Goal: Find specific page/section: Find specific page/section

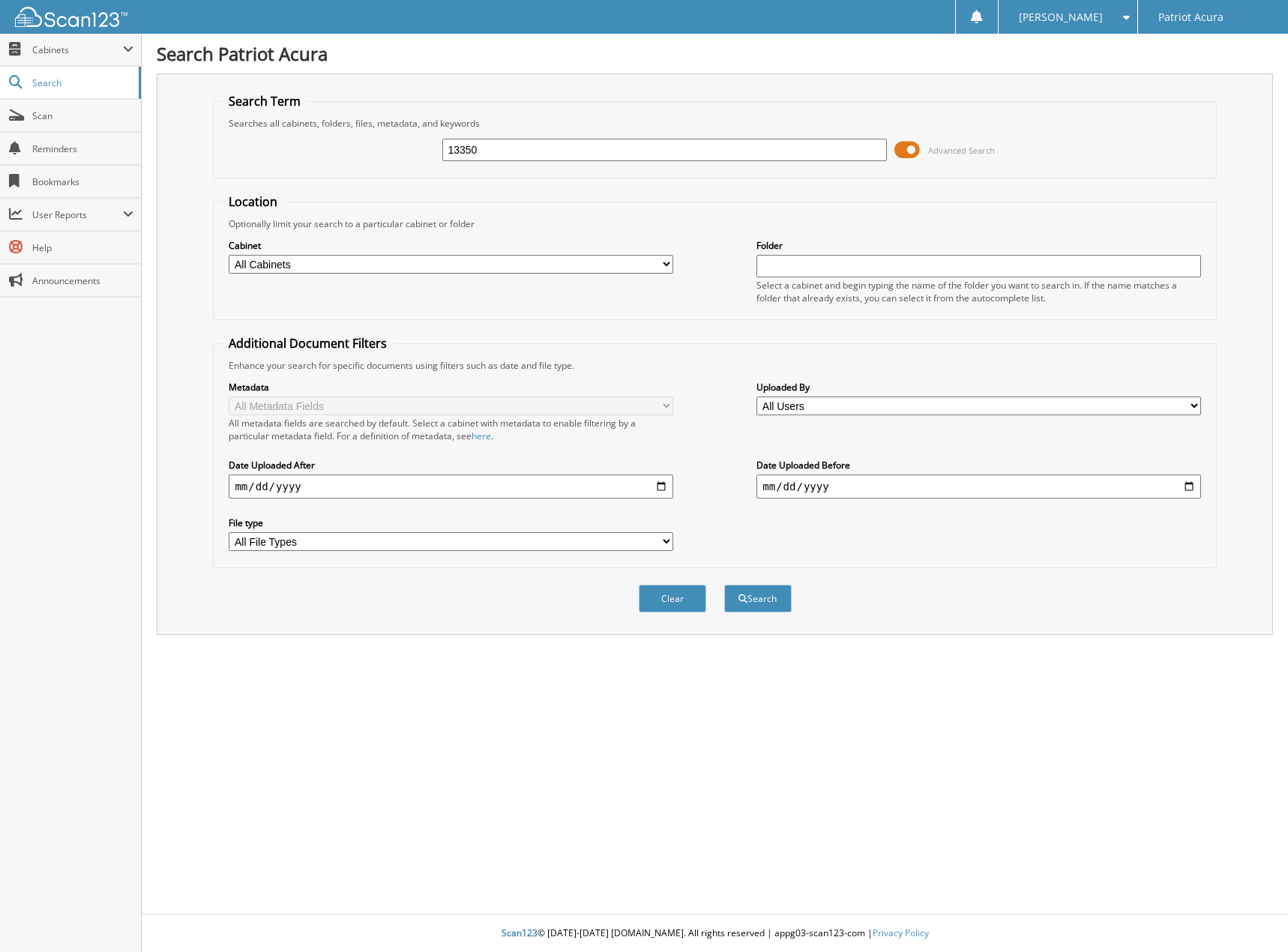
type input "13350"
click at [724, 584] on button "Search" at bounding box center [758, 599] width 67 height 28
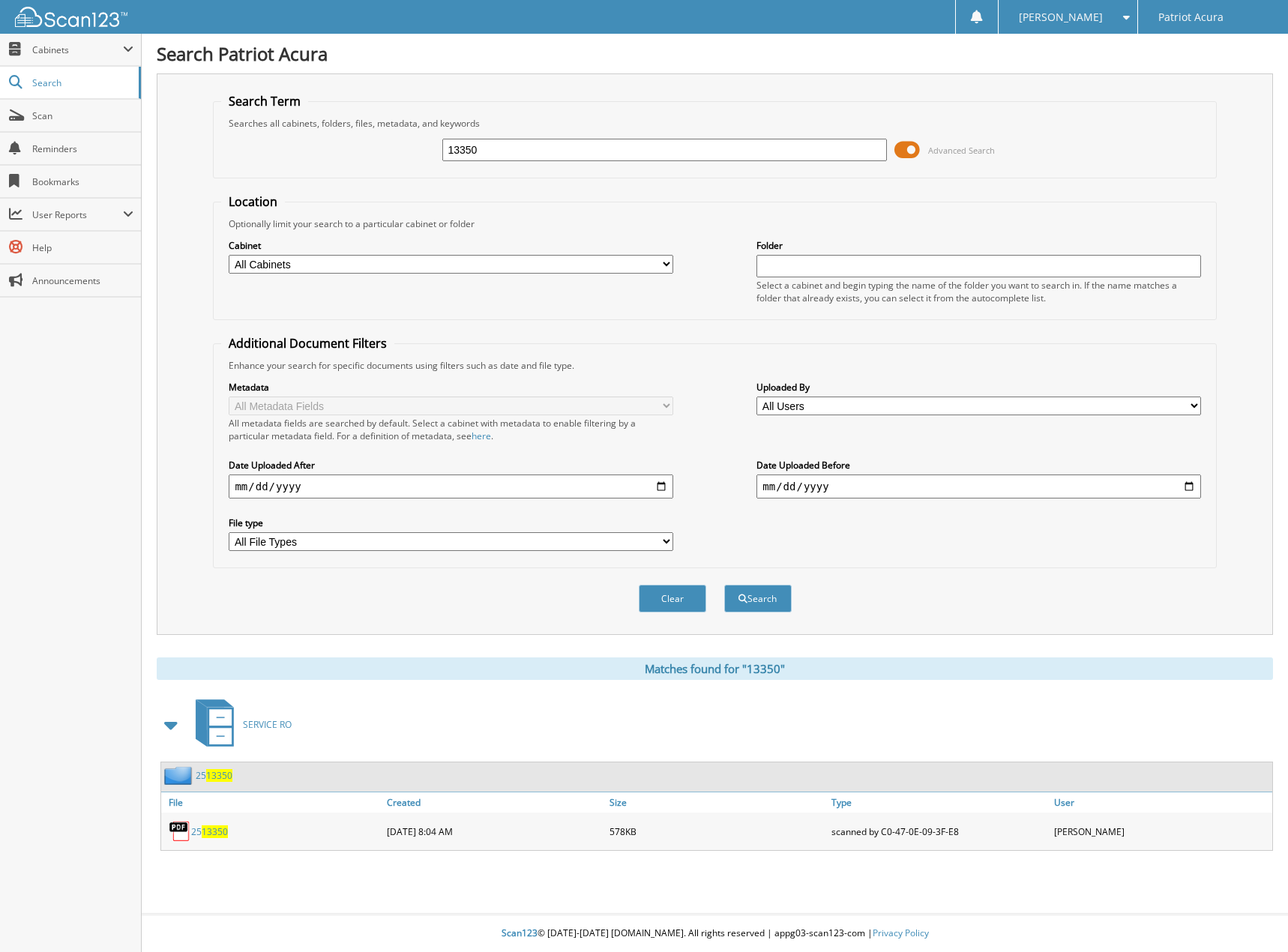
click at [201, 837] on link "25 13350" at bounding box center [209, 832] width 37 height 12
click at [503, 152] on input "13350" at bounding box center [664, 150] width 444 height 23
type input "13550"
click at [724, 584] on button "Search" at bounding box center [758, 599] width 67 height 28
click at [211, 834] on span "13550" at bounding box center [215, 832] width 27 height 12
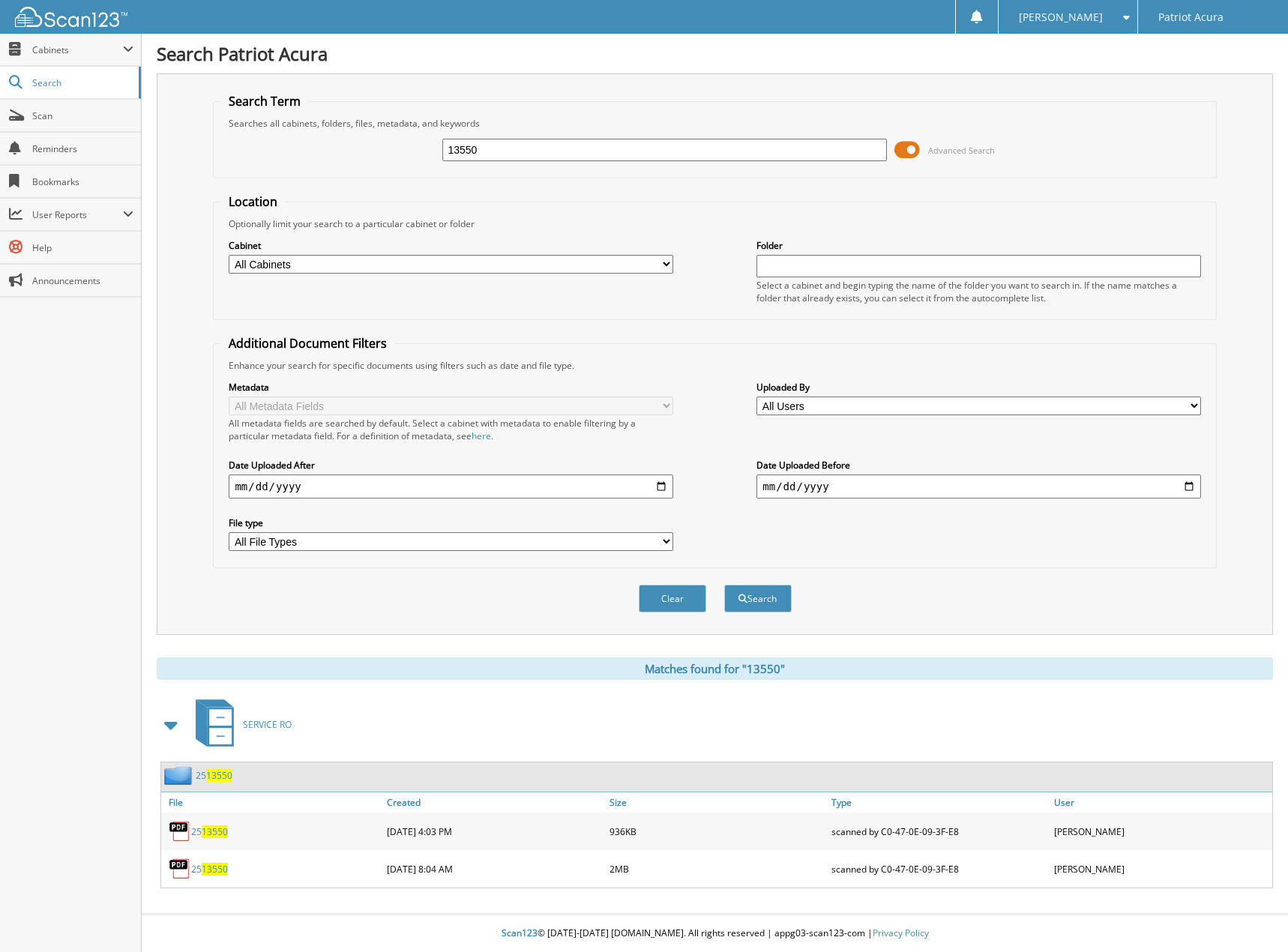
click at [208, 868] on span "13550" at bounding box center [215, 869] width 27 height 12
click at [210, 835] on span "13550" at bounding box center [215, 832] width 27 height 12
